Goal: Participate in discussion: Engage in conversation with other users on a specific topic

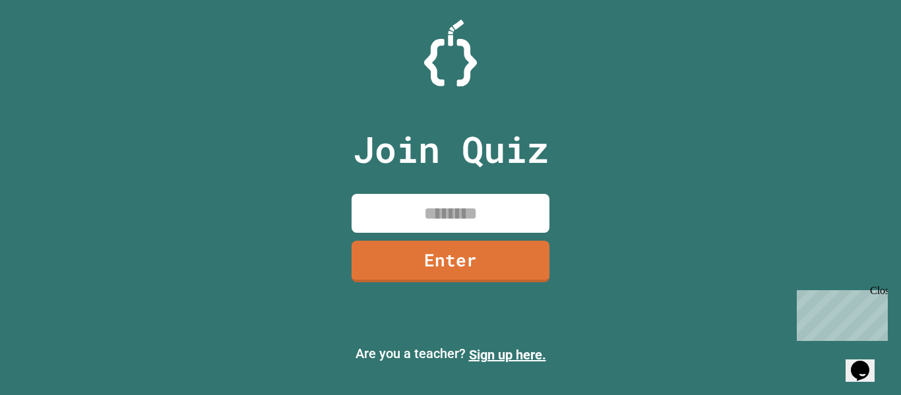
click at [489, 213] on input at bounding box center [451, 213] width 198 height 39
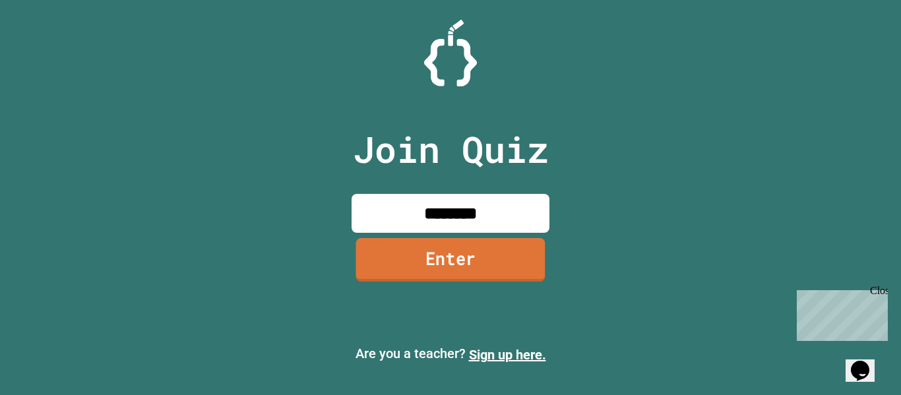
type input "********"
click at [460, 270] on link "Enter" at bounding box center [450, 260] width 189 height 44
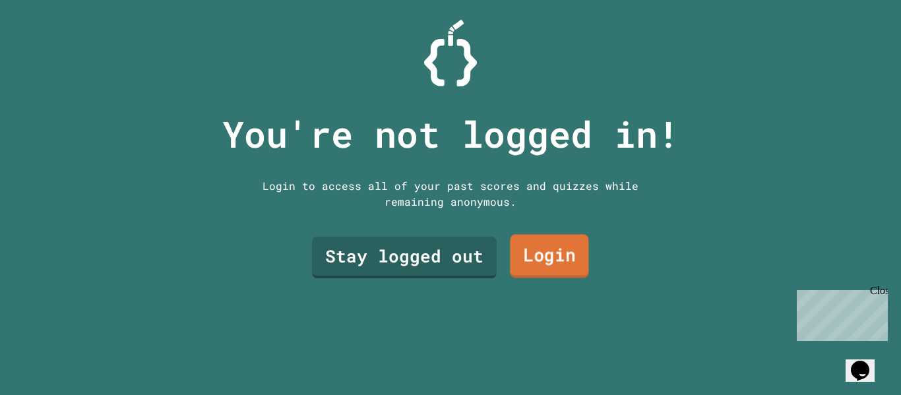
click at [546, 264] on link "Login" at bounding box center [549, 257] width 78 height 44
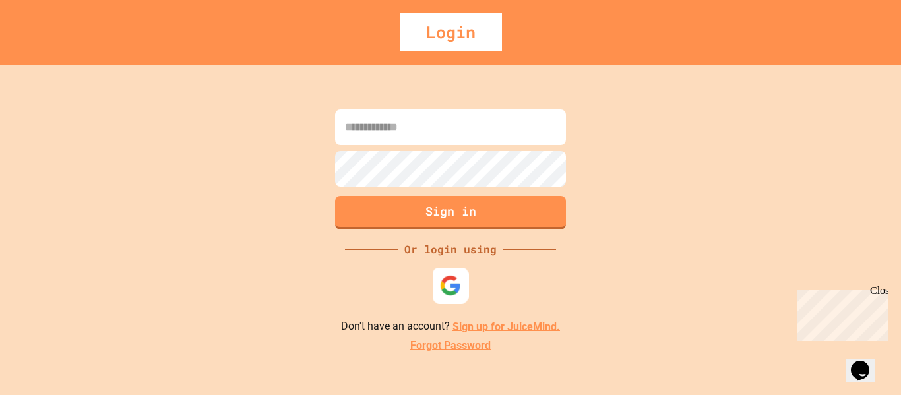
click at [458, 288] on img at bounding box center [451, 285] width 22 height 22
click at [695, 234] on div "Sign in Or login using Don't have an account? Sign up for JuiceMind. Forgot Pas…" at bounding box center [450, 230] width 901 height 330
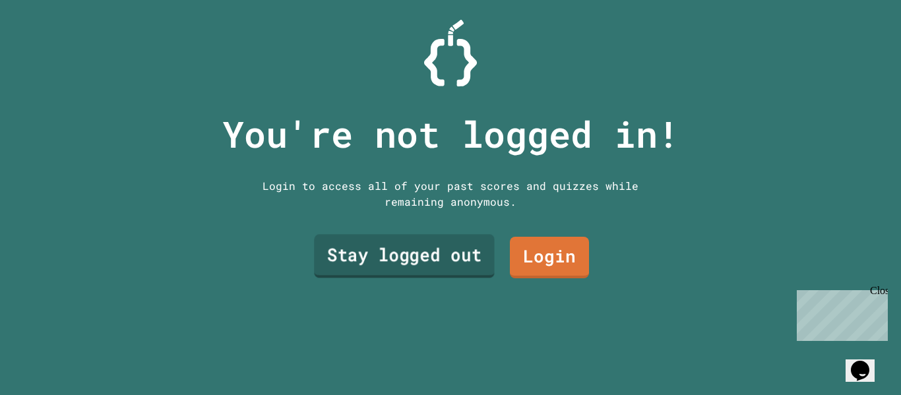
click at [464, 269] on link "Stay logged out" at bounding box center [404, 257] width 181 height 44
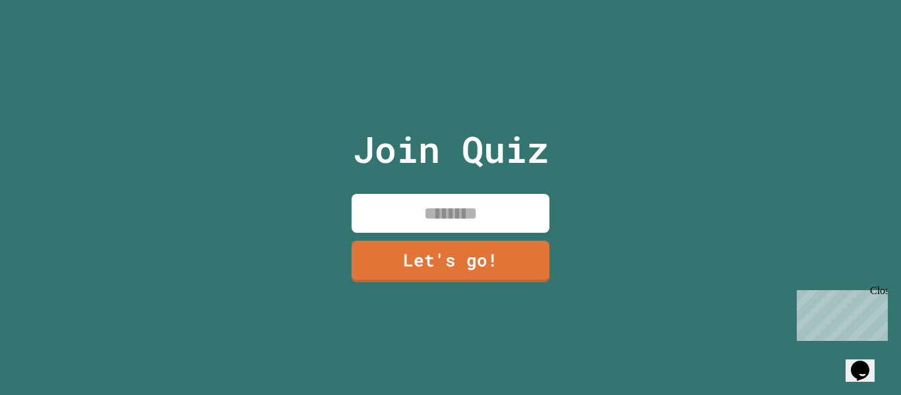
click at [449, 217] on input at bounding box center [451, 213] width 198 height 39
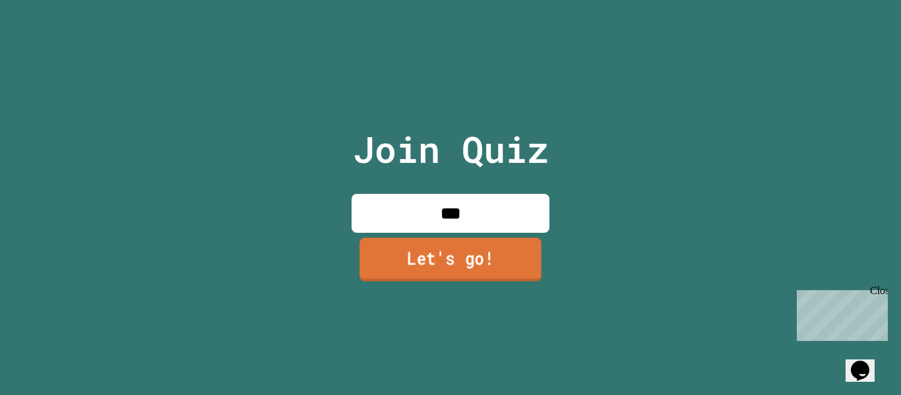
type input "***"
click at [462, 263] on link "Let's go!" at bounding box center [450, 259] width 182 height 44
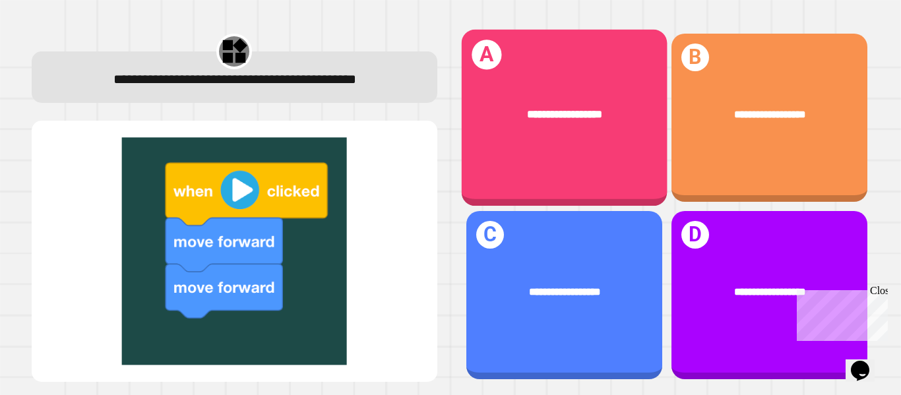
click at [615, 51] on div "**********" at bounding box center [564, 118] width 206 height 177
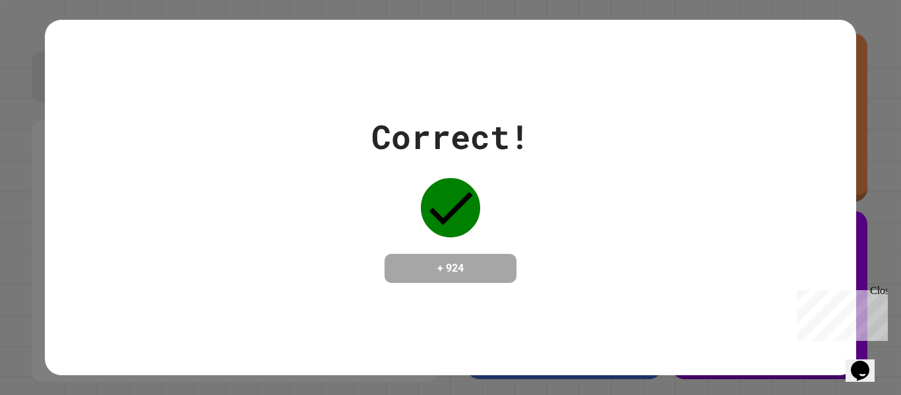
click at [563, 189] on div "Correct! + 924" at bounding box center [450, 197] width 811 height 171
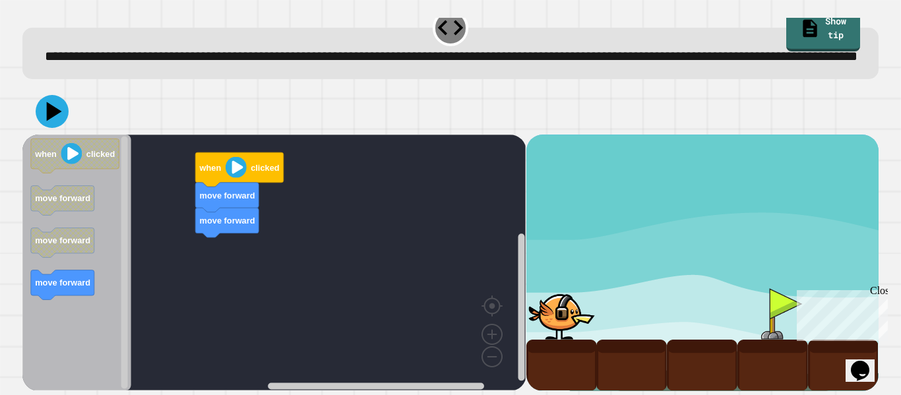
scroll to position [37, 0]
click at [299, 174] on div "move forward move forward when clicked when clicked move forward move forward m…" at bounding box center [273, 263] width 503 height 256
click at [106, 255] on icon "when clicked move forward move forward move forward" at bounding box center [76, 263] width 109 height 256
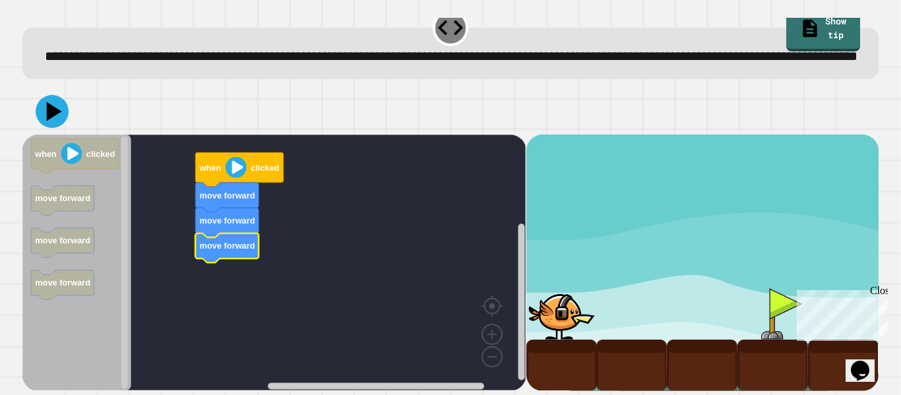
click at [238, 166] on image "Blockly Workspace" at bounding box center [236, 167] width 21 height 21
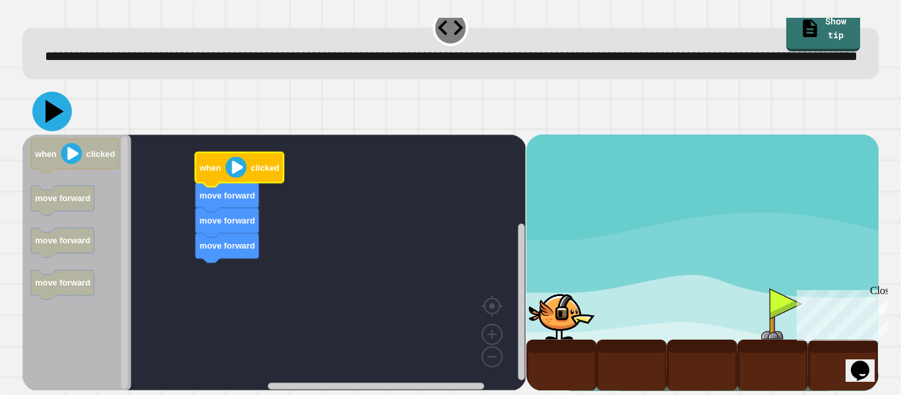
click at [37, 109] on icon at bounding box center [52, 112] width 40 height 40
click at [237, 162] on image "Blockly Workspace" at bounding box center [236, 167] width 21 height 21
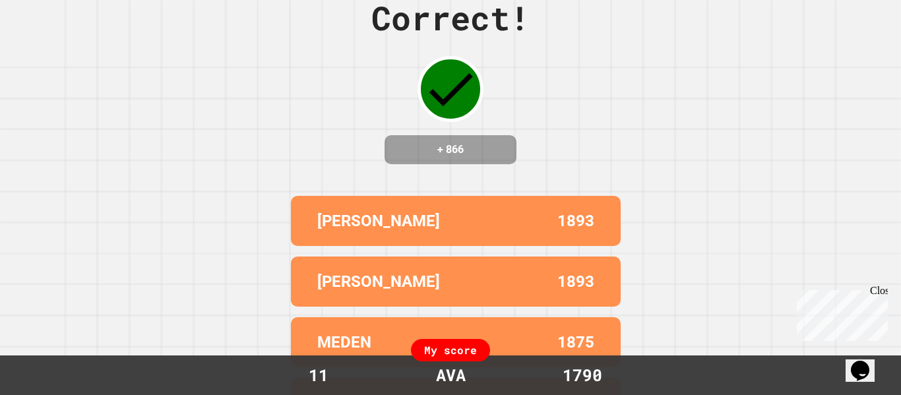
scroll to position [0, 0]
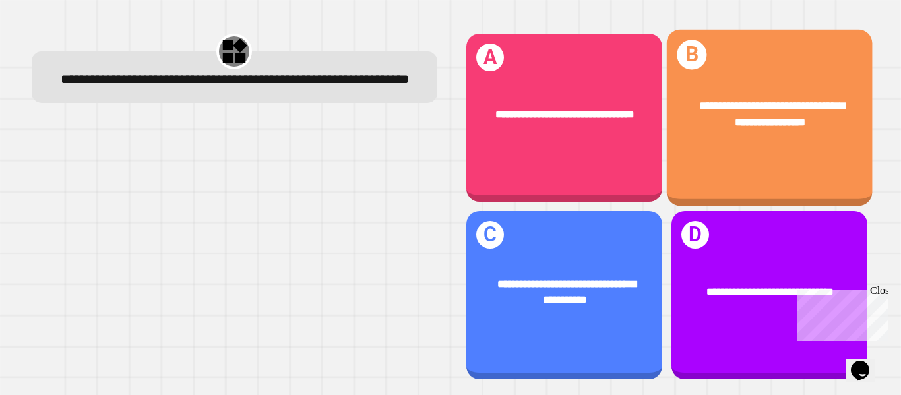
click at [753, 143] on div "**********" at bounding box center [769, 114] width 206 height 78
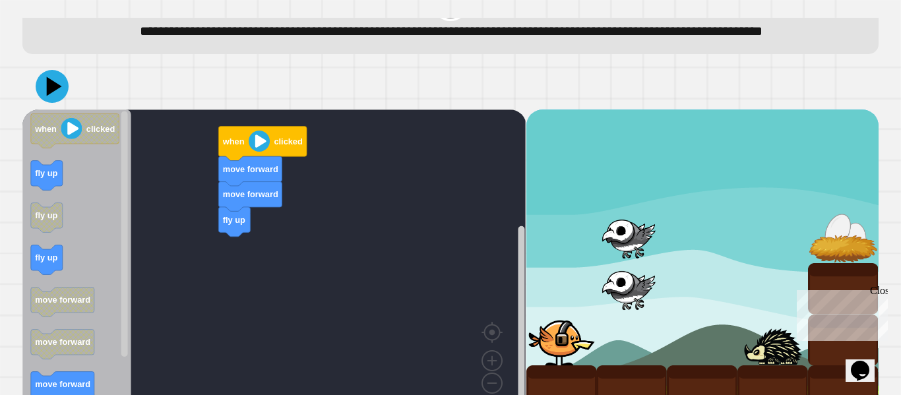
scroll to position [88, 0]
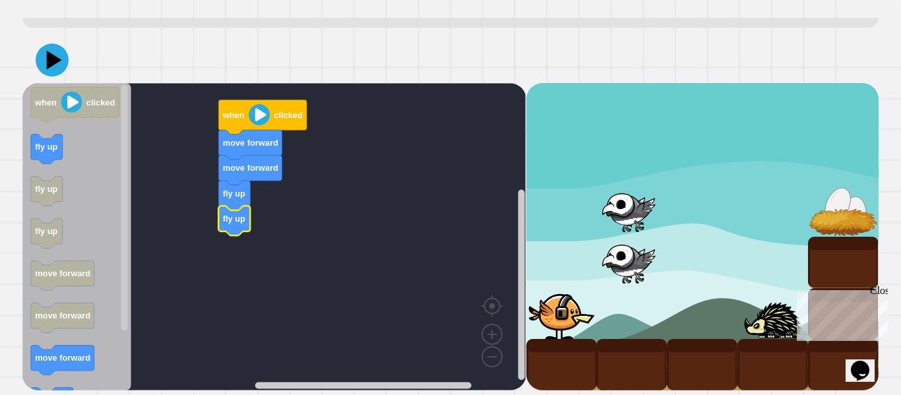
click at [254, 114] on image "Blockly Workspace" at bounding box center [259, 114] width 21 height 21
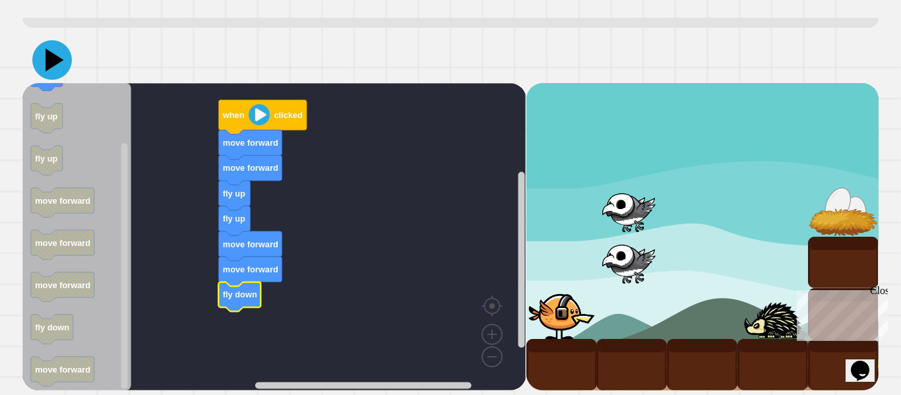
click at [52, 67] on icon at bounding box center [52, 60] width 40 height 40
click at [46, 67] on icon at bounding box center [52, 60] width 40 height 40
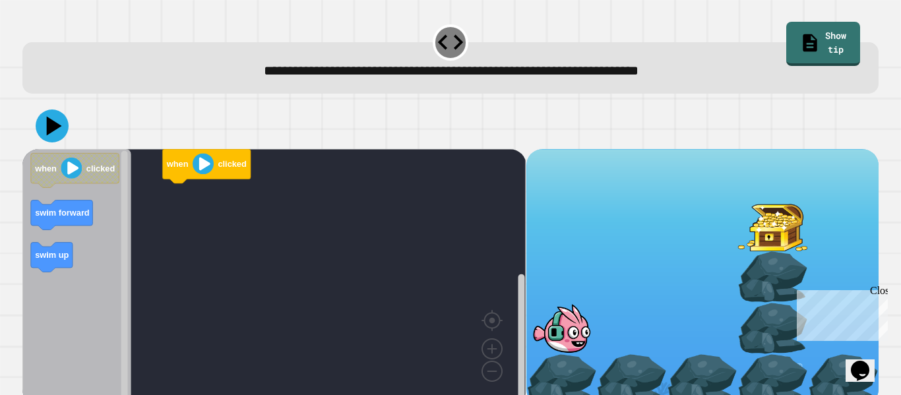
scroll to position [16, 0]
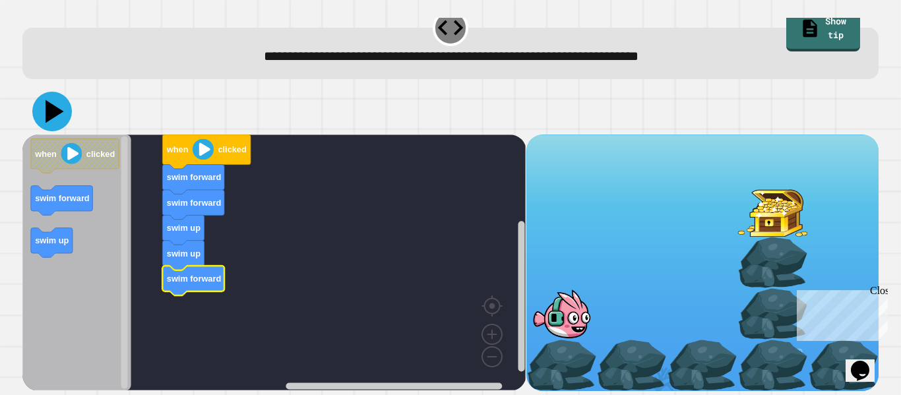
click at [46, 106] on icon at bounding box center [52, 112] width 40 height 40
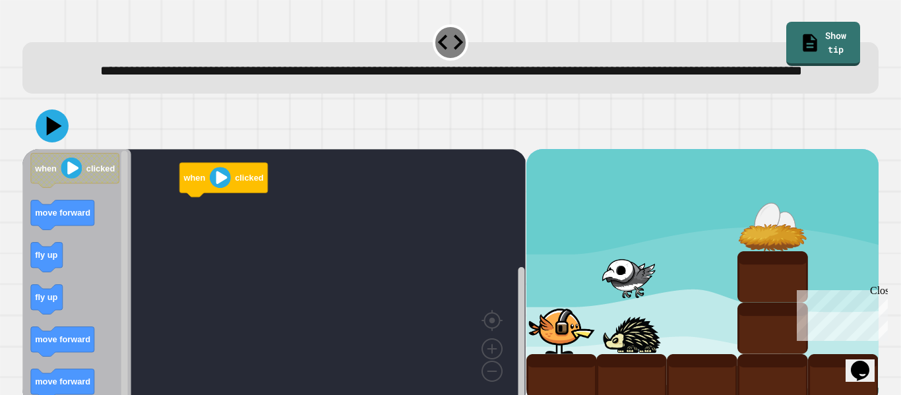
scroll to position [37, 0]
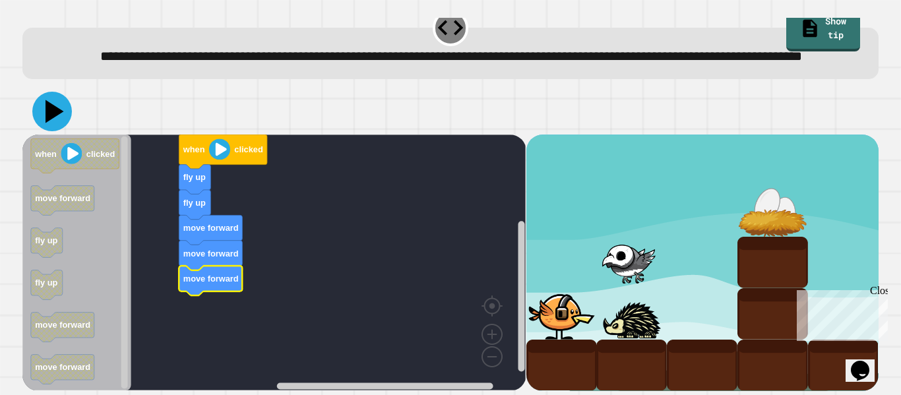
click at [61, 118] on icon at bounding box center [52, 112] width 40 height 40
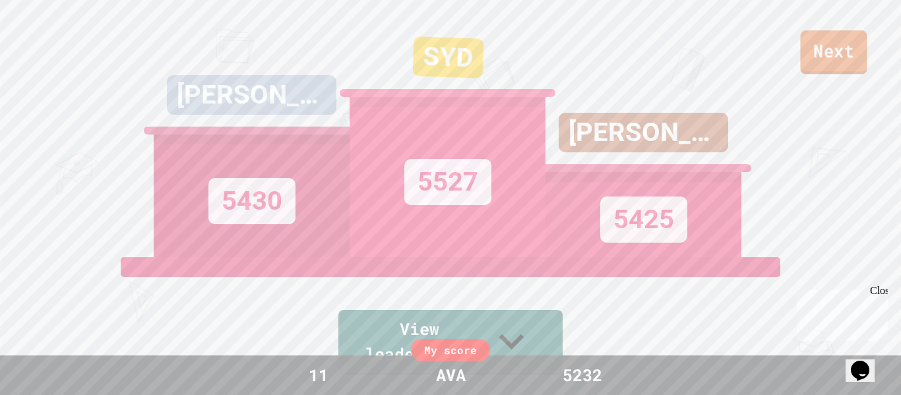
click at [828, 47] on link "Next" at bounding box center [833, 52] width 67 height 44
